Goal: Check status: Check status

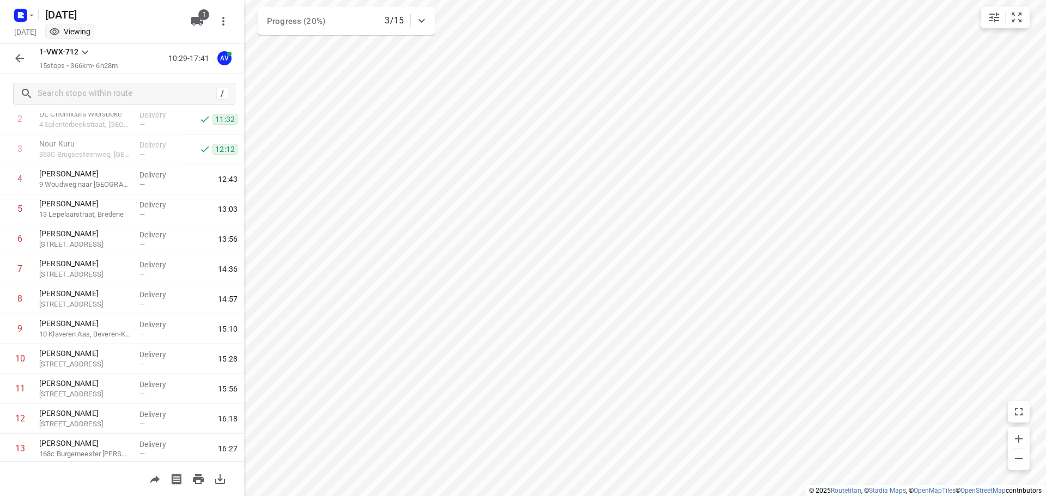
scroll to position [186, 0]
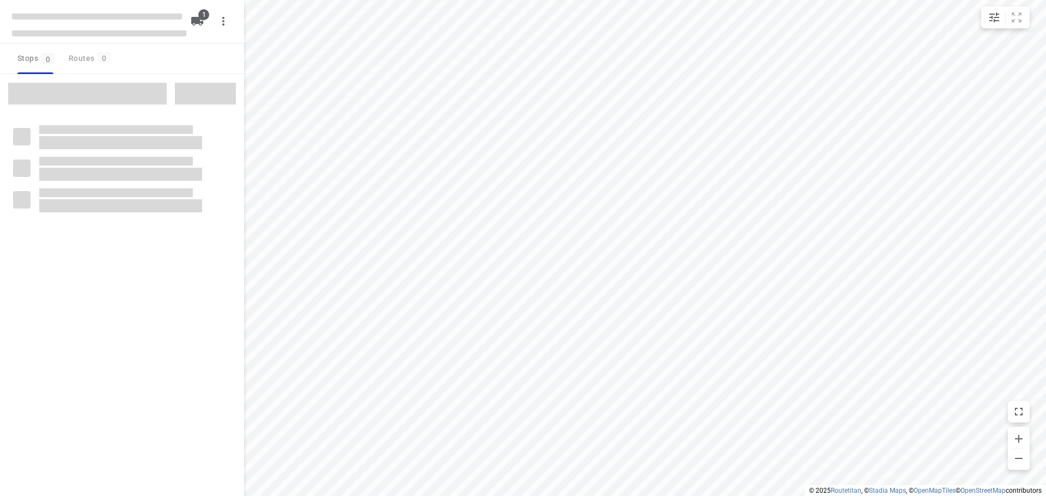
type input "distance"
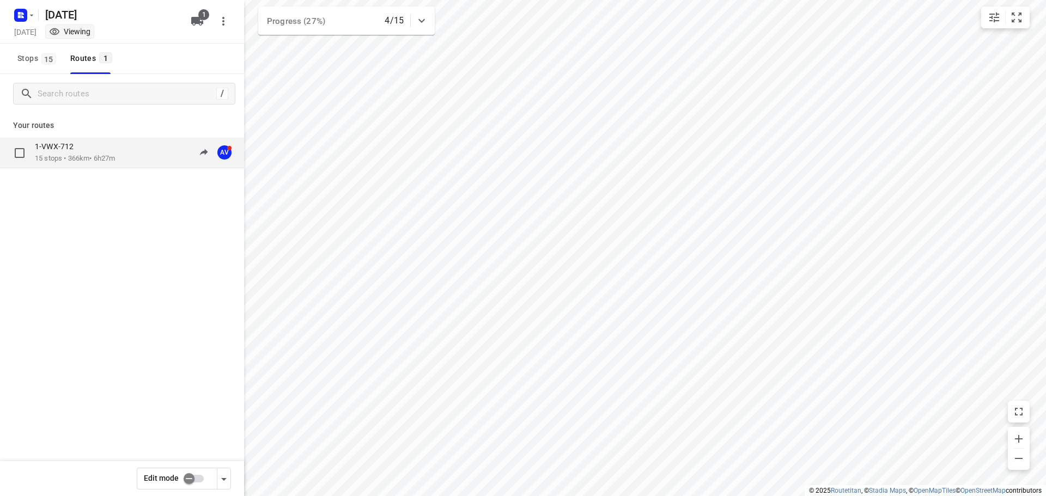
click at [87, 148] on div "1-VWX-712" at bounding box center [75, 148] width 80 height 12
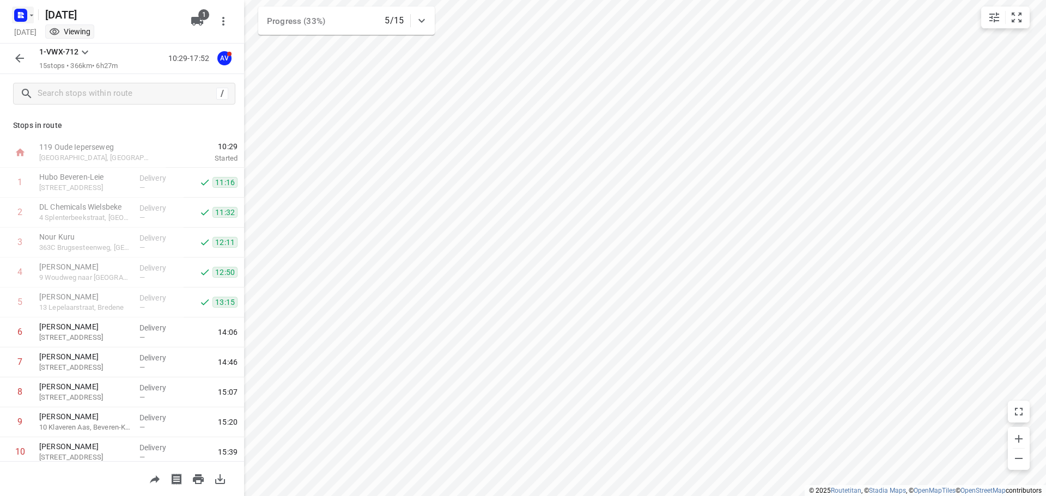
click at [18, 14] on icon "button" at bounding box center [20, 15] width 17 height 17
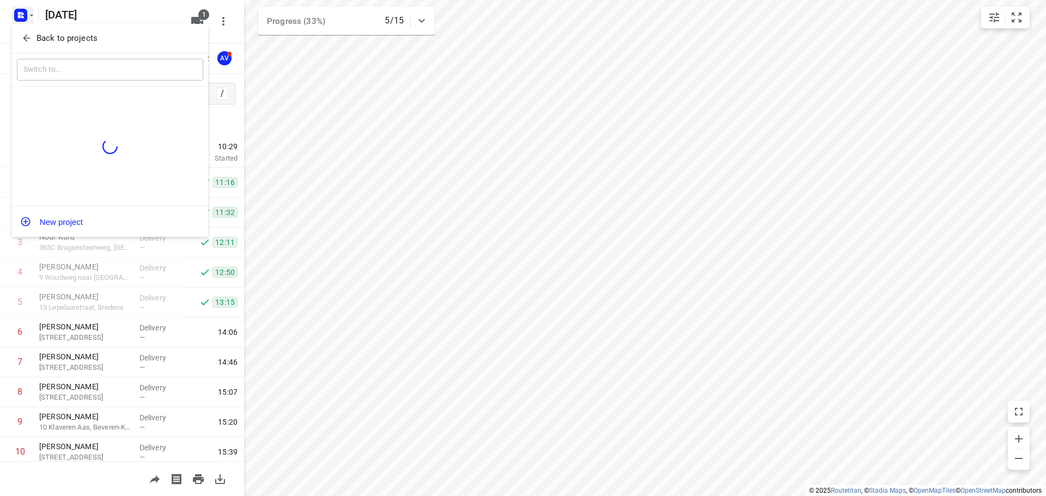
drag, startPoint x: 27, startPoint y: 33, endPoint x: 101, endPoint y: 55, distance: 77.8
click at [27, 33] on icon "button" at bounding box center [26, 38] width 11 height 11
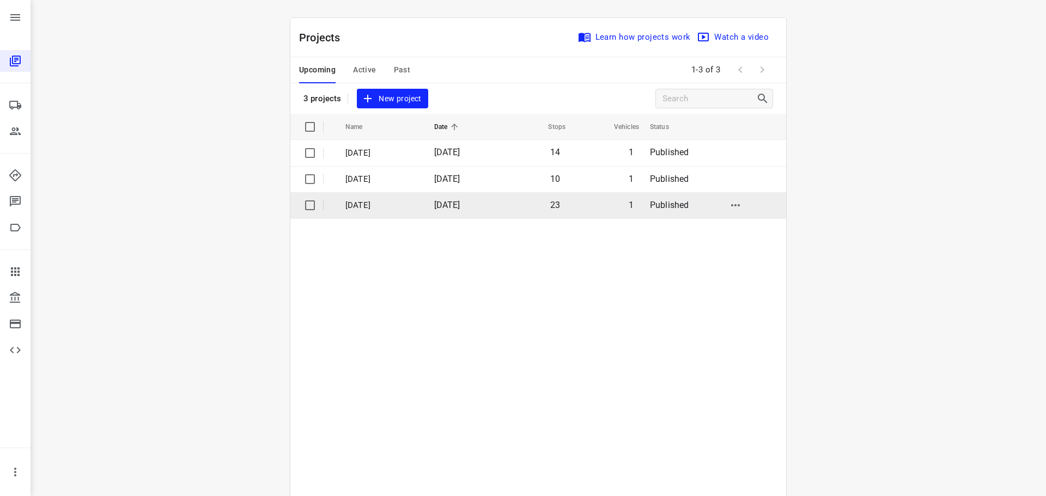
click at [376, 197] on td "[DATE]" at bounding box center [380, 205] width 91 height 26
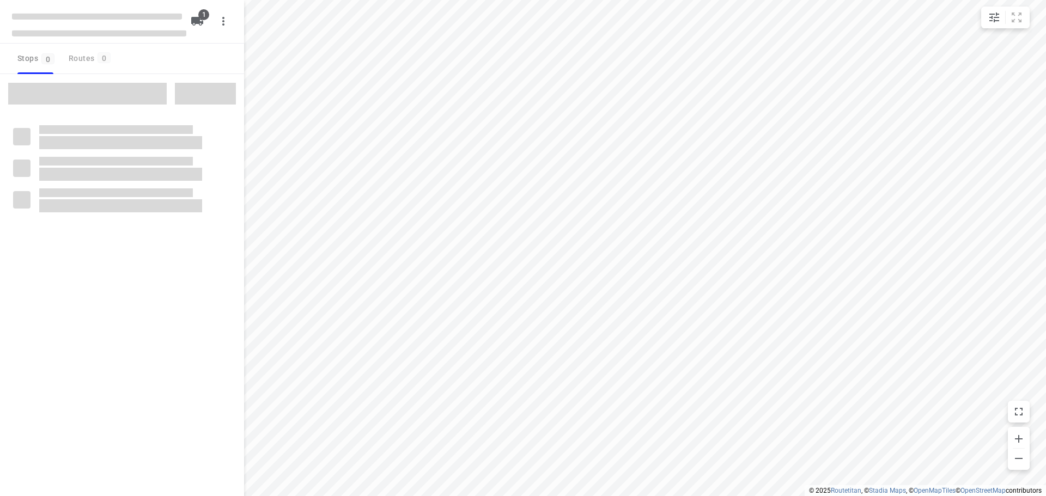
type input "distance"
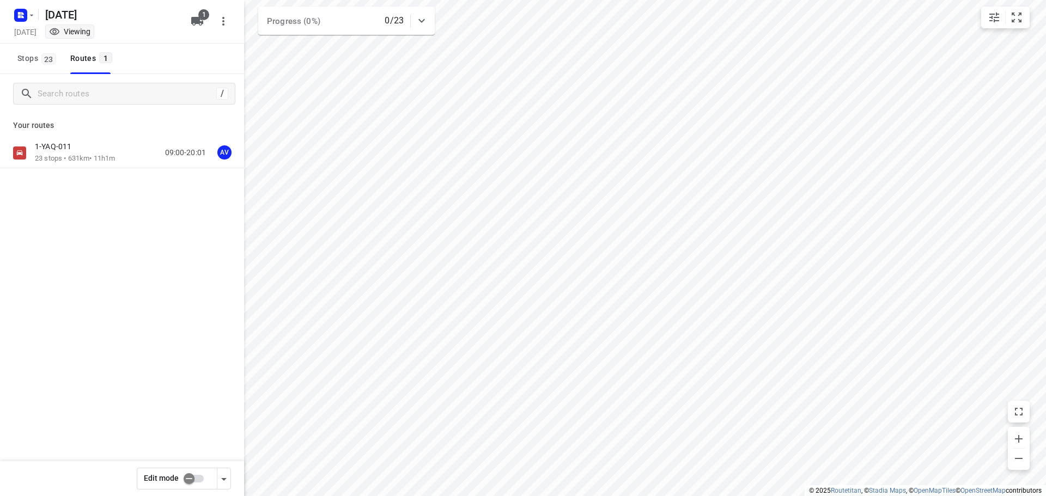
click at [118, 141] on div "1-YAQ-011 23 stops • 631km • 11h1m 09:00-20:01 AV" at bounding box center [122, 153] width 244 height 31
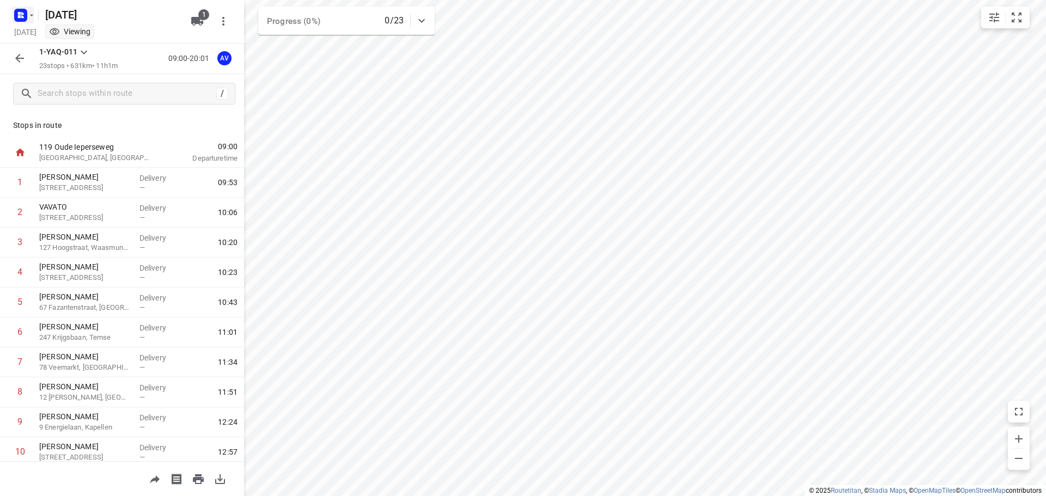
click at [17, 11] on rect "button" at bounding box center [20, 15] width 13 height 13
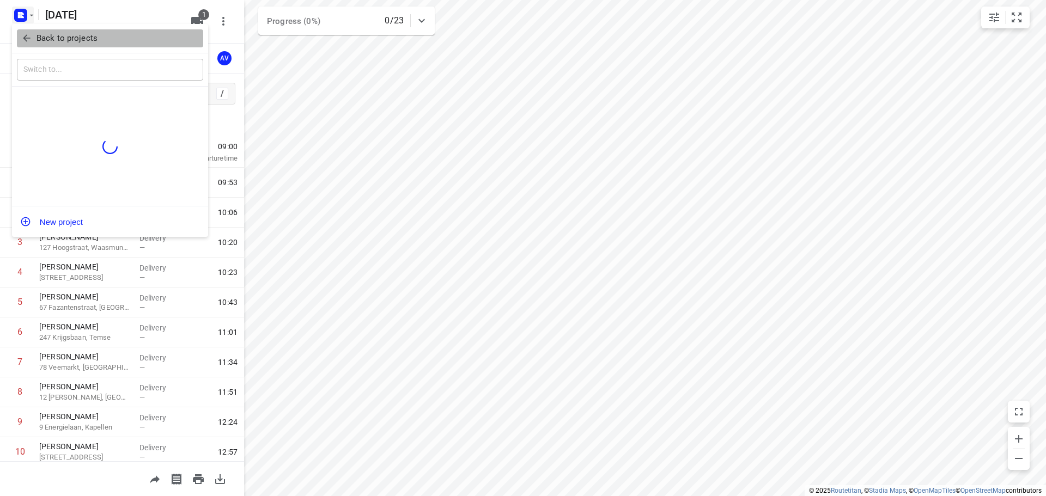
click at [26, 46] on button "Back to projects" at bounding box center [110, 38] width 186 height 18
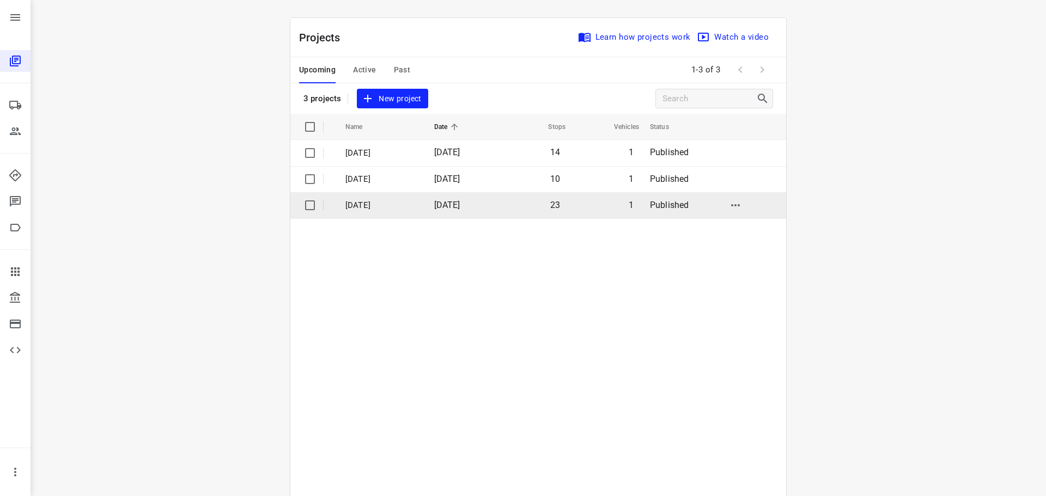
click at [369, 204] on p "[DATE]" at bounding box center [382, 205] width 72 height 13
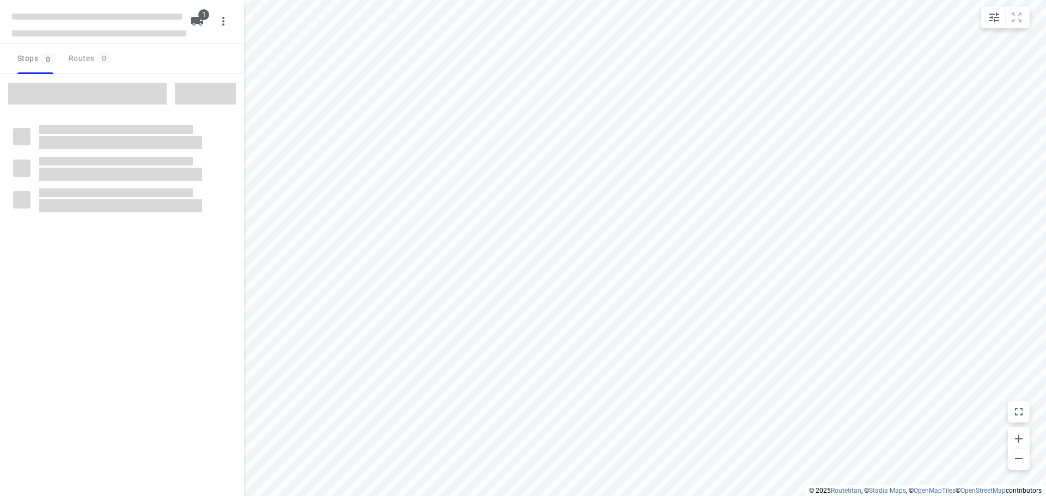
type input "distance"
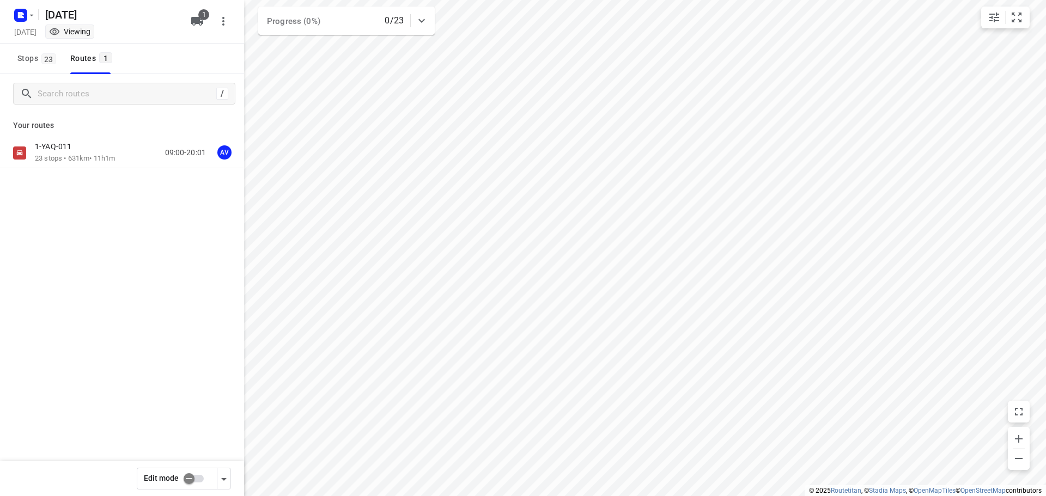
click at [93, 152] on div "1-YAQ-011" at bounding box center [75, 148] width 80 height 12
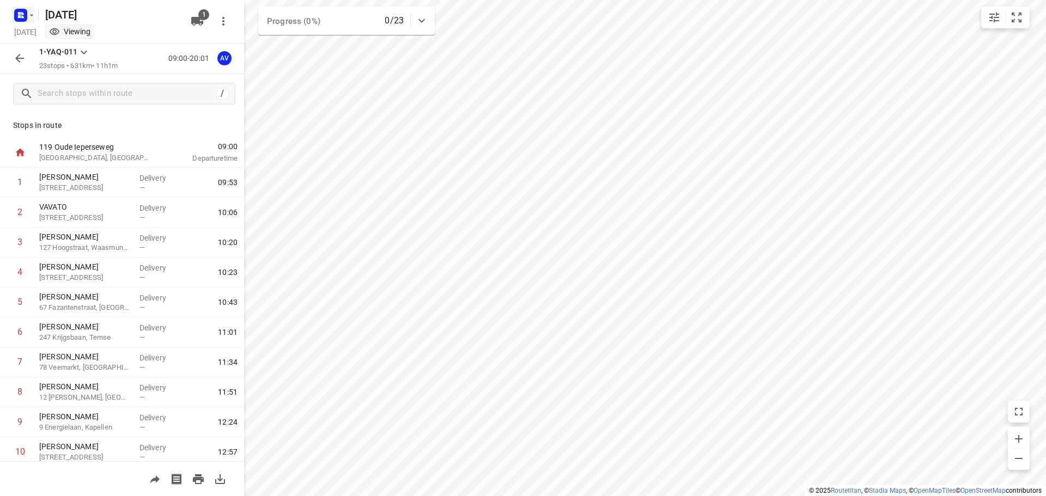
click at [19, 16] on icon "button" at bounding box center [19, 16] width 3 height 3
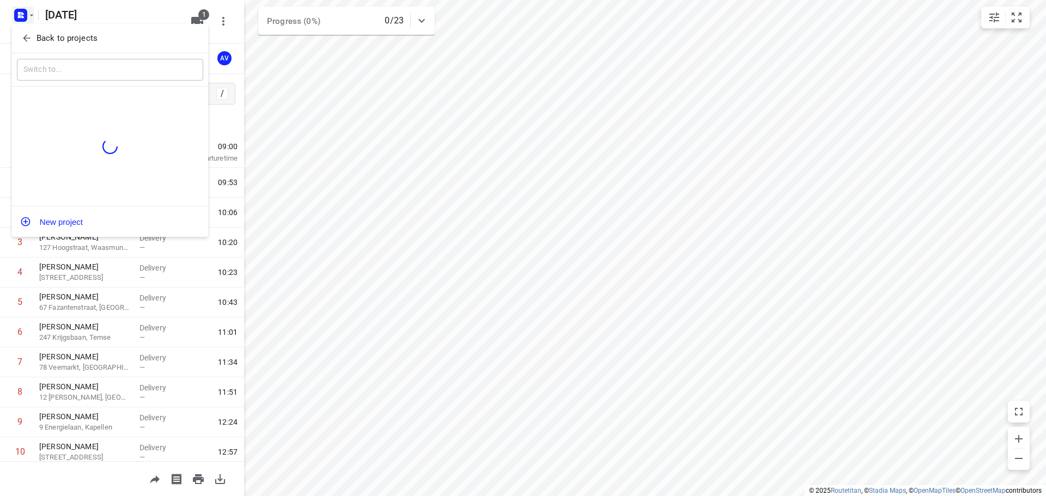
click at [22, 33] on icon "button" at bounding box center [26, 38] width 11 height 11
